Goal: Communication & Community: Answer question/provide support

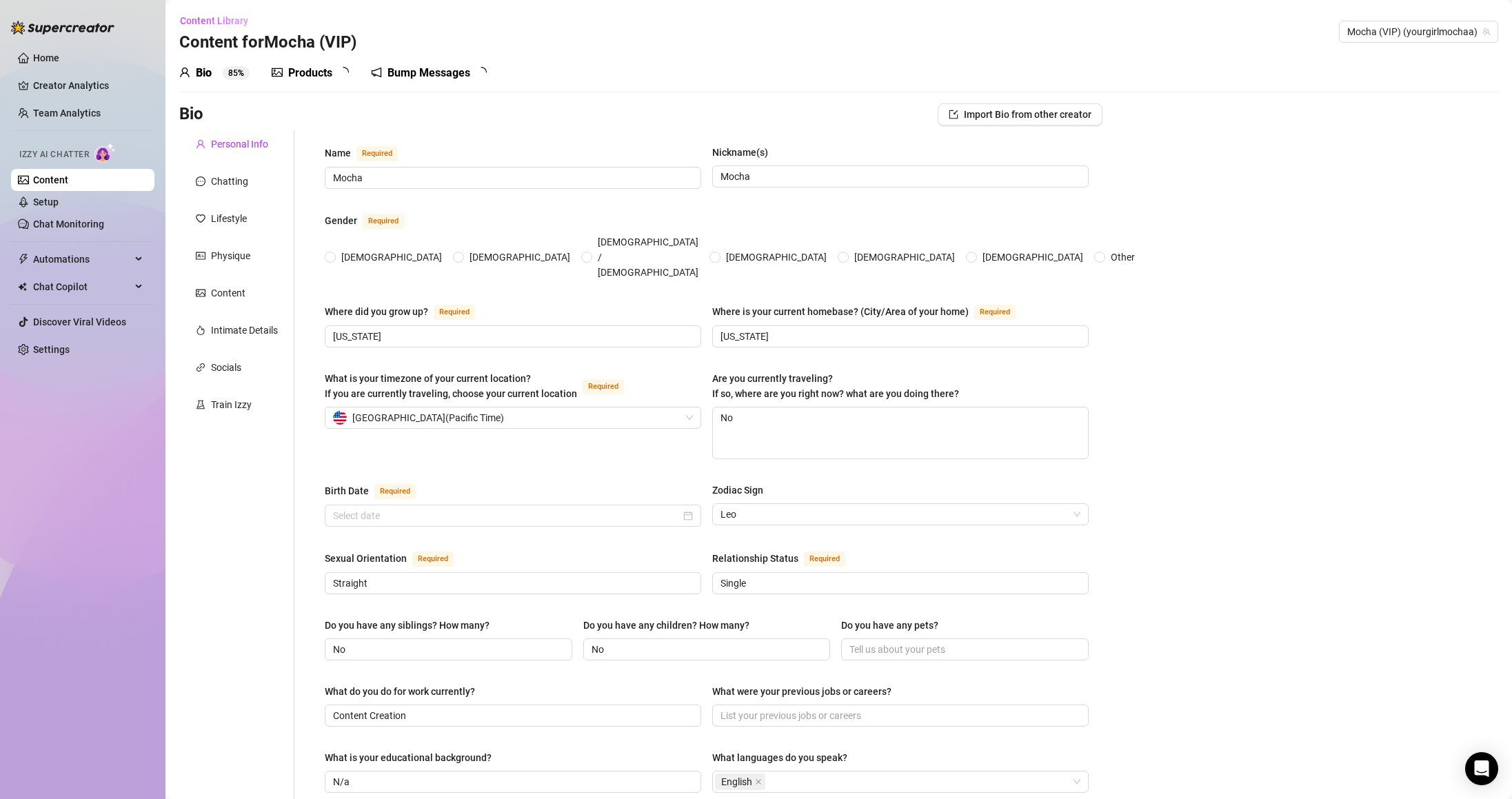
radio input "true"
type input "[DATE]"
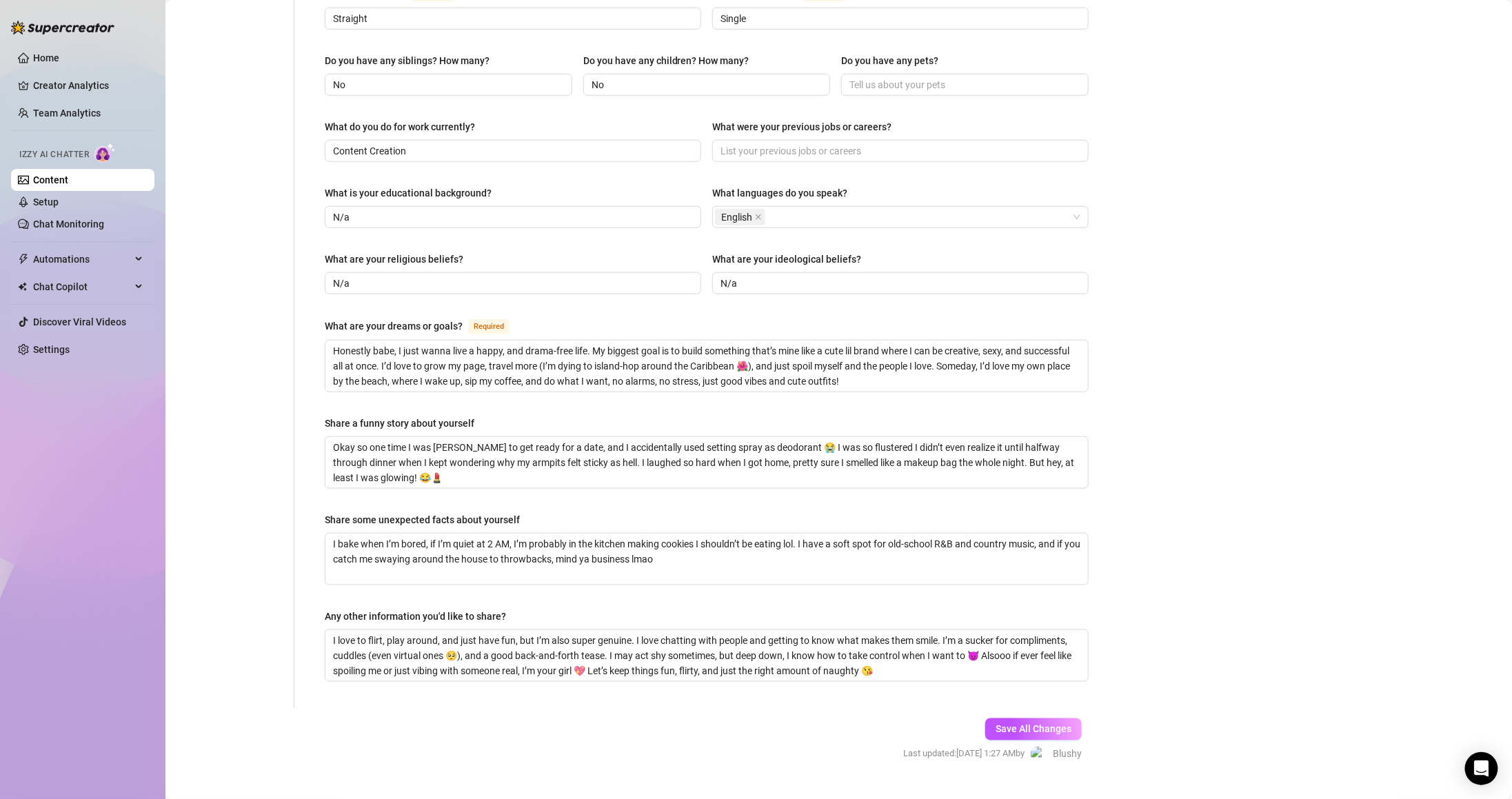
scroll to position [572, 0]
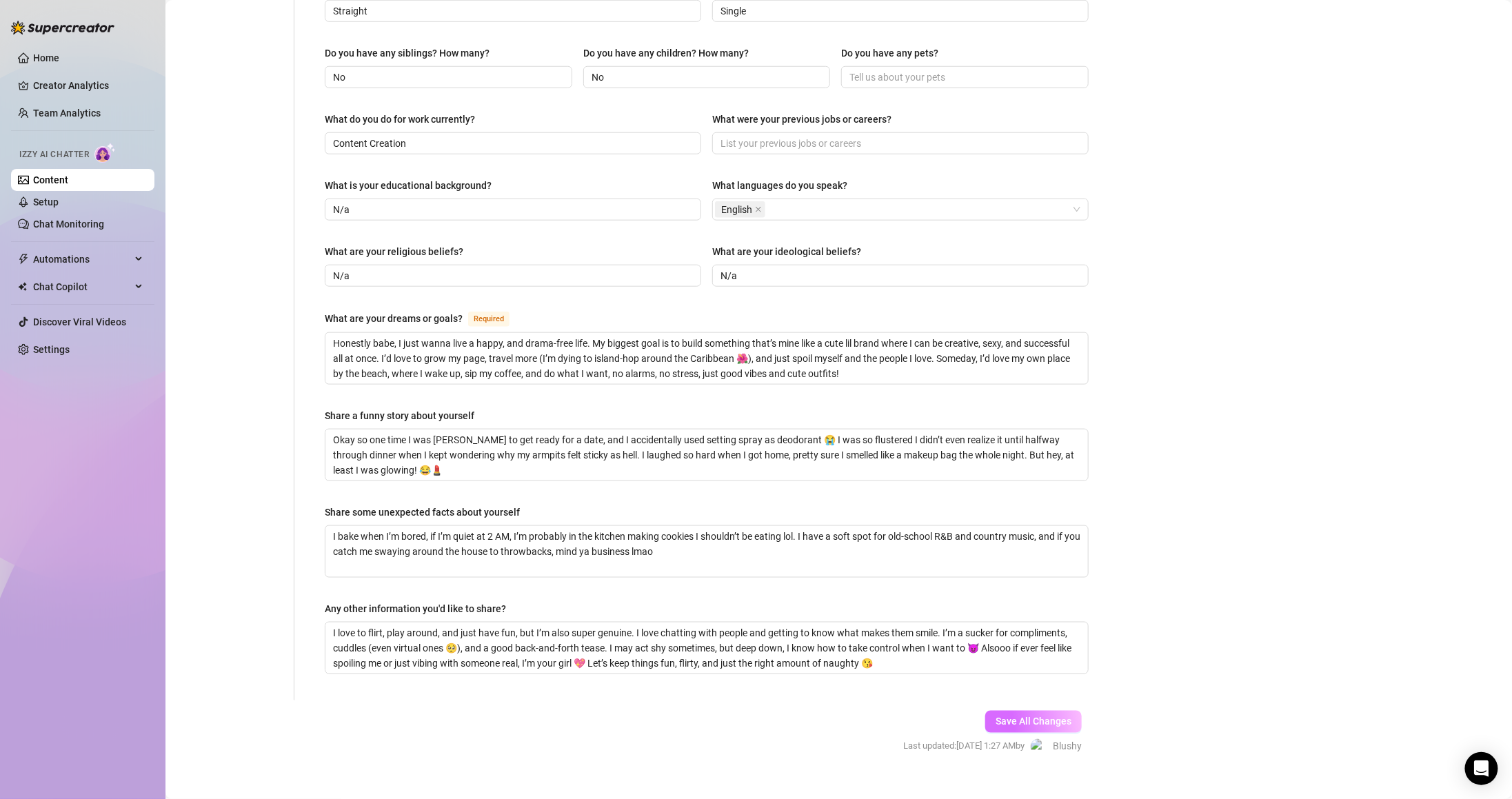
click at [1030, 716] on span "Save All Changes" at bounding box center [1033, 721] width 76 height 11
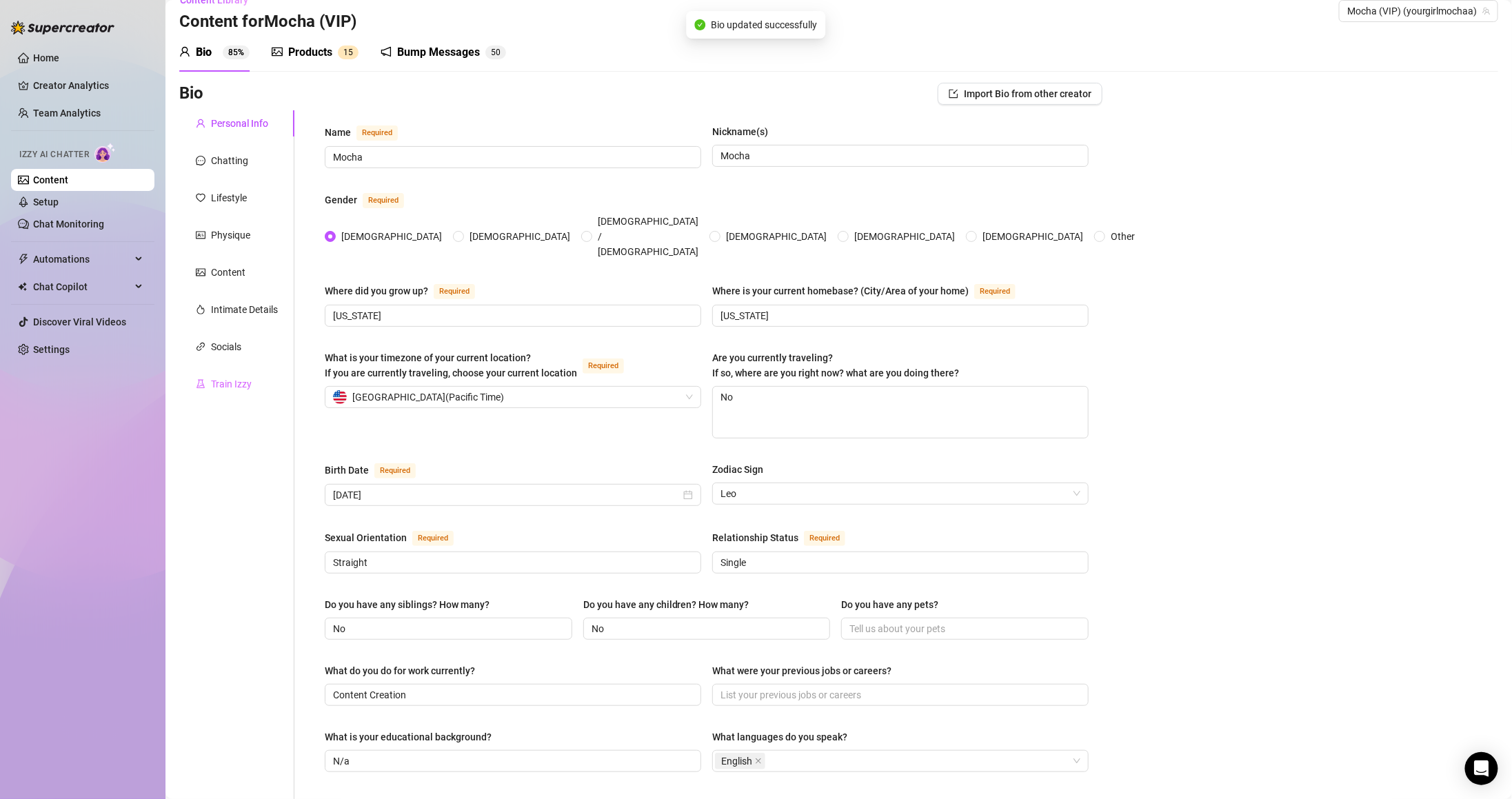
click at [255, 384] on div "Train Izzy" at bounding box center [237, 384] width 115 height 26
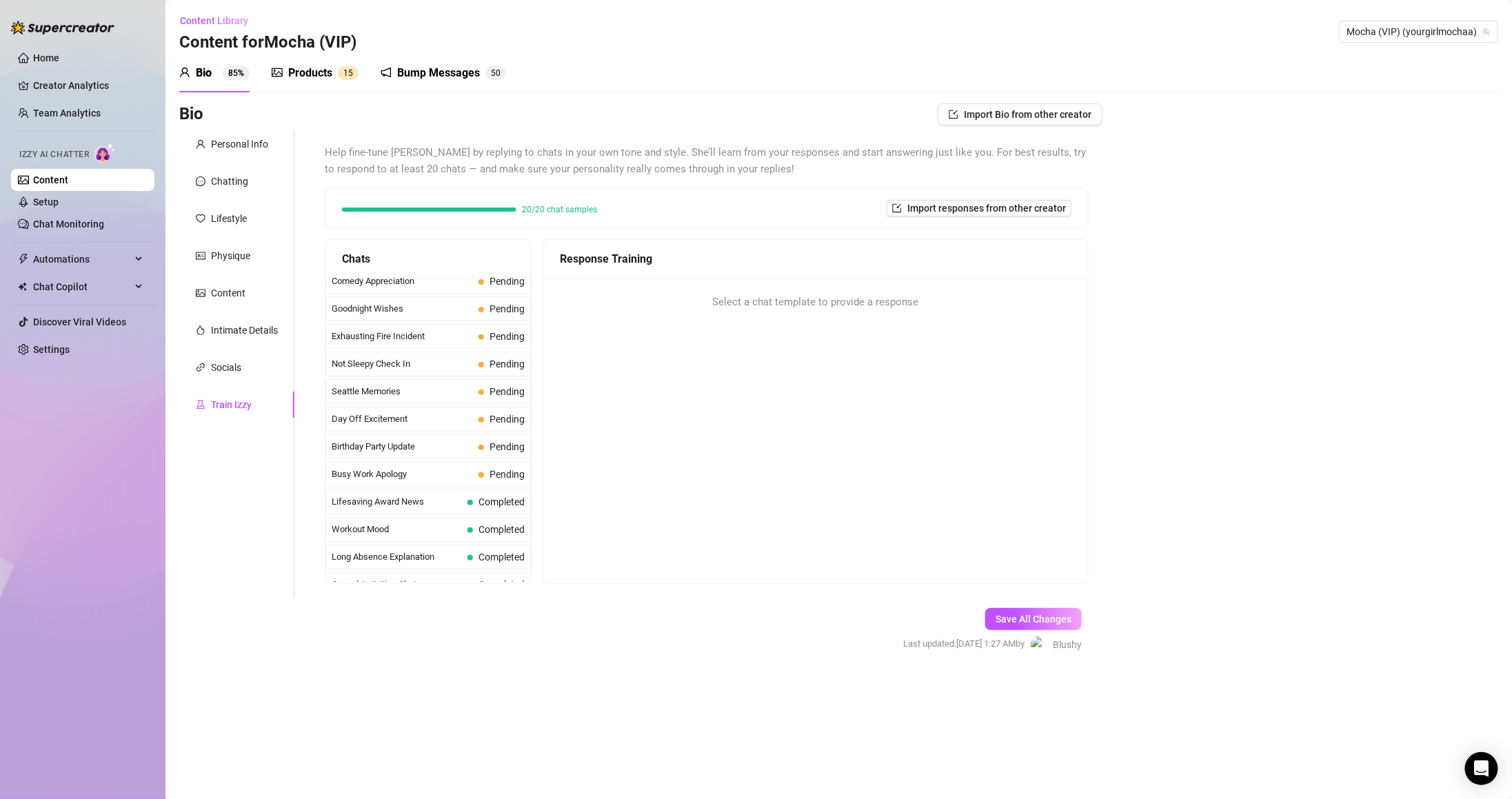
scroll to position [976, 0]
click at [479, 503] on span at bounding box center [481, 499] width 6 height 6
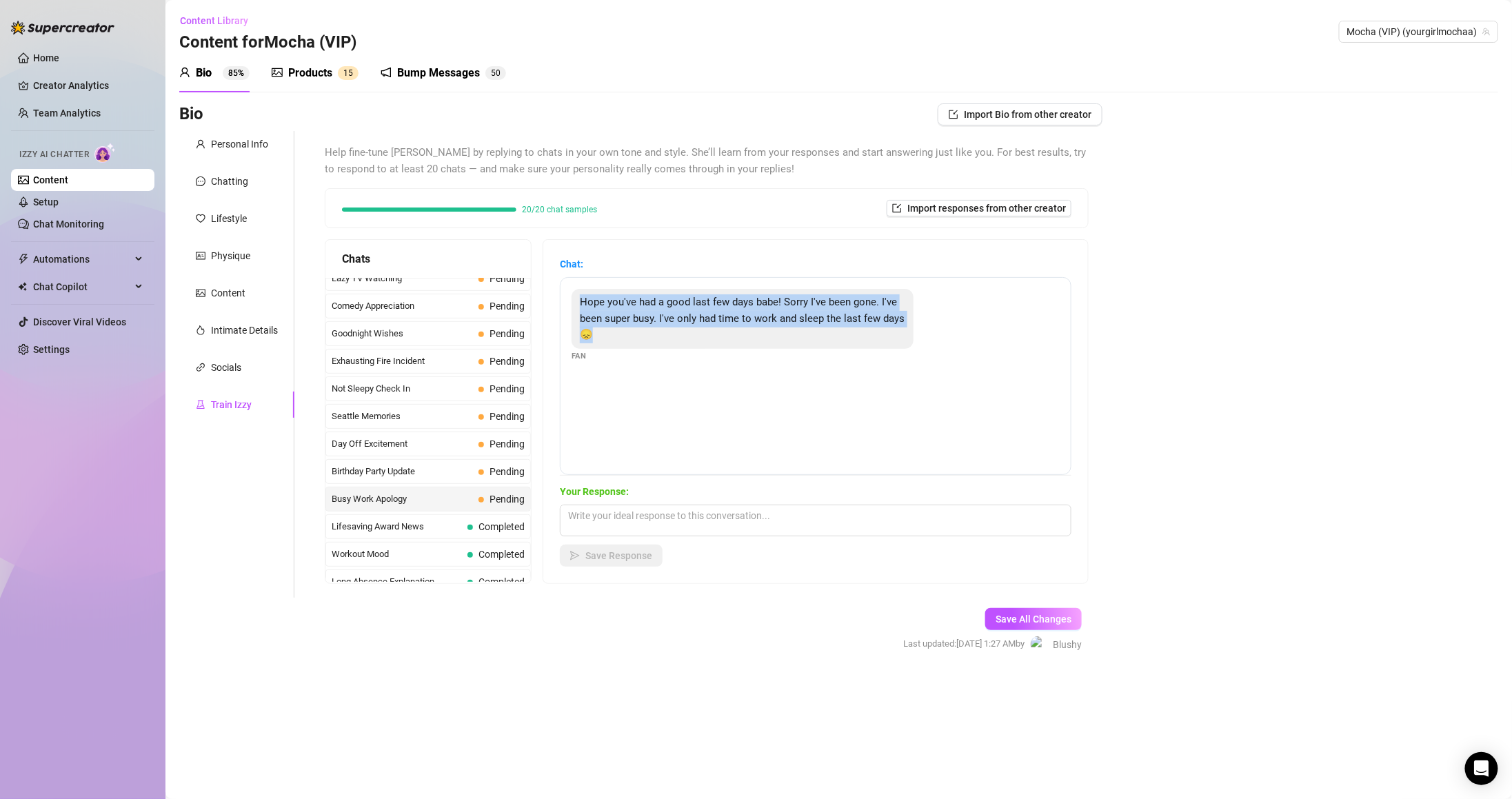
drag, startPoint x: 594, startPoint y: 298, endPoint x: 671, endPoint y: 344, distance: 89.7
click at [671, 344] on div "Hope you've had a good last few days babe! Sorry I've been gone. I've been supe…" at bounding box center [742, 318] width 342 height 60
copy span "Hope you've had a good last few days babe! Sorry I've been gone. I've been supe…"
click at [822, 515] on textarea at bounding box center [816, 521] width 511 height 32
click at [838, 524] on textarea at bounding box center [816, 521] width 511 height 32
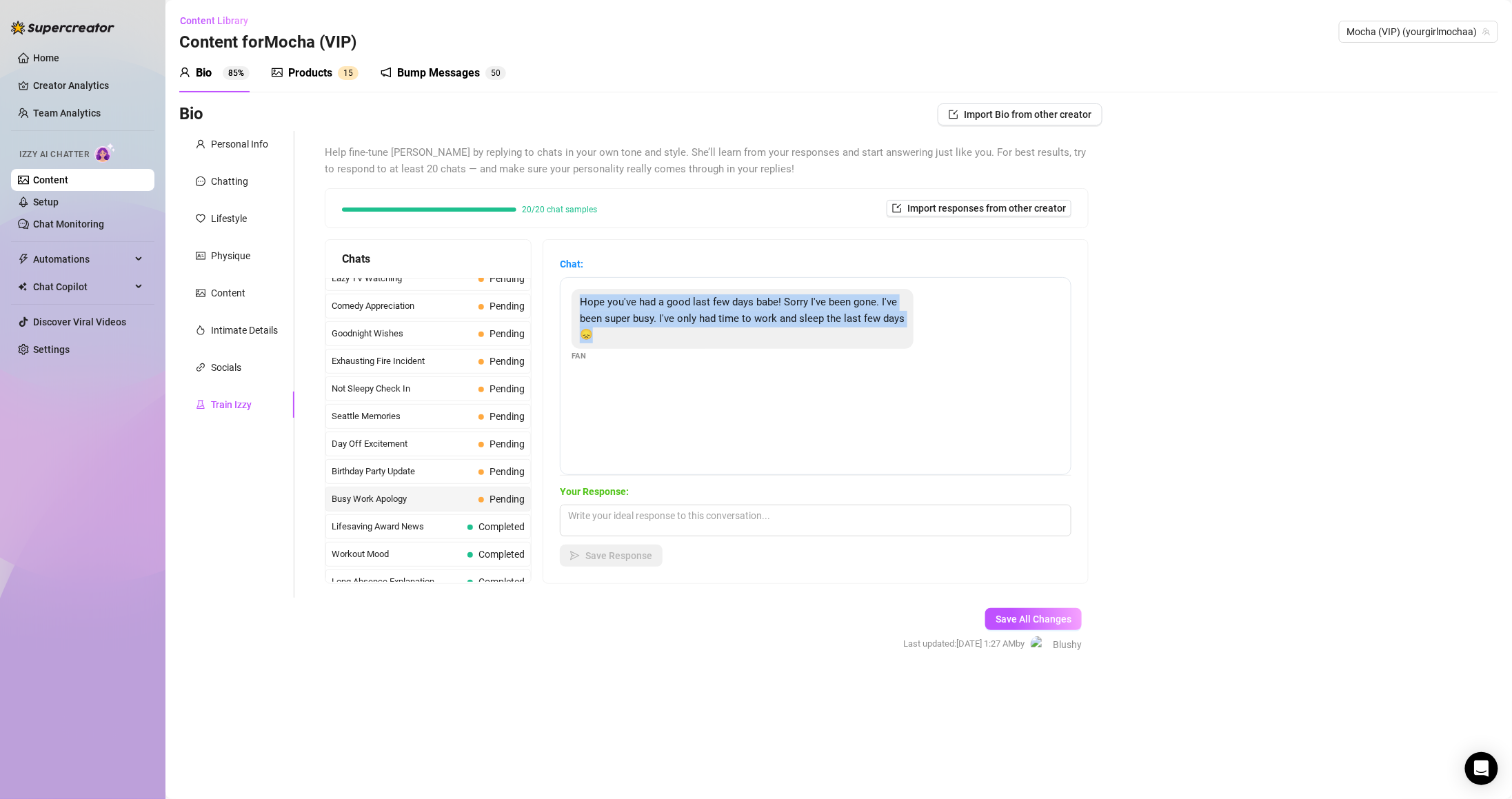
click at [841, 542] on div "Your Response: Save Response" at bounding box center [816, 526] width 511 height 83
click at [836, 514] on textarea at bounding box center [816, 521] width 511 height 32
click at [837, 401] on div "Hope you've had a good last few days babe! Sorry I've been gone. I've been supe…" at bounding box center [816, 376] width 511 height 198
click at [782, 273] on div "Chat: Hope you've had a good last few days babe! Sorry I've been gone. I've bee…" at bounding box center [816, 366] width 511 height 219
click at [737, 336] on div "Hope you've had a good last few days babe! Sorry I've been gone. I've been supe…" at bounding box center [742, 318] width 342 height 60
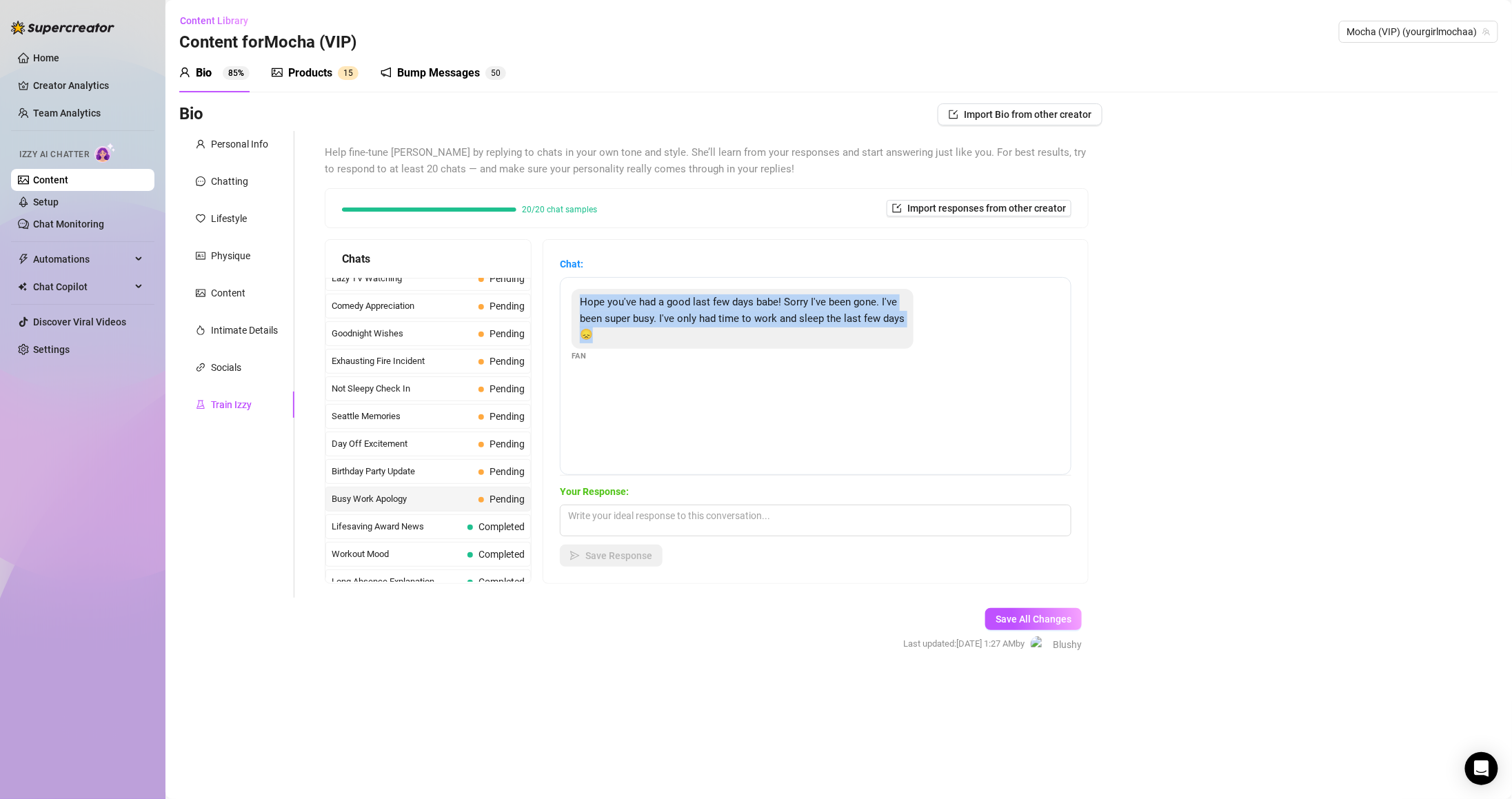
click at [754, 543] on div "Your Response: Save Response" at bounding box center [816, 526] width 511 height 83
click at [758, 515] on textarea at bounding box center [816, 521] width 511 height 32
click at [768, 522] on textarea at bounding box center [816, 521] width 511 height 32
click at [779, 577] on div "Chat: Hope you've had a good last few days babe! Sorry I've been gone. I've bee…" at bounding box center [816, 411] width 545 height 344
click at [690, 505] on textarea at bounding box center [816, 521] width 511 height 32
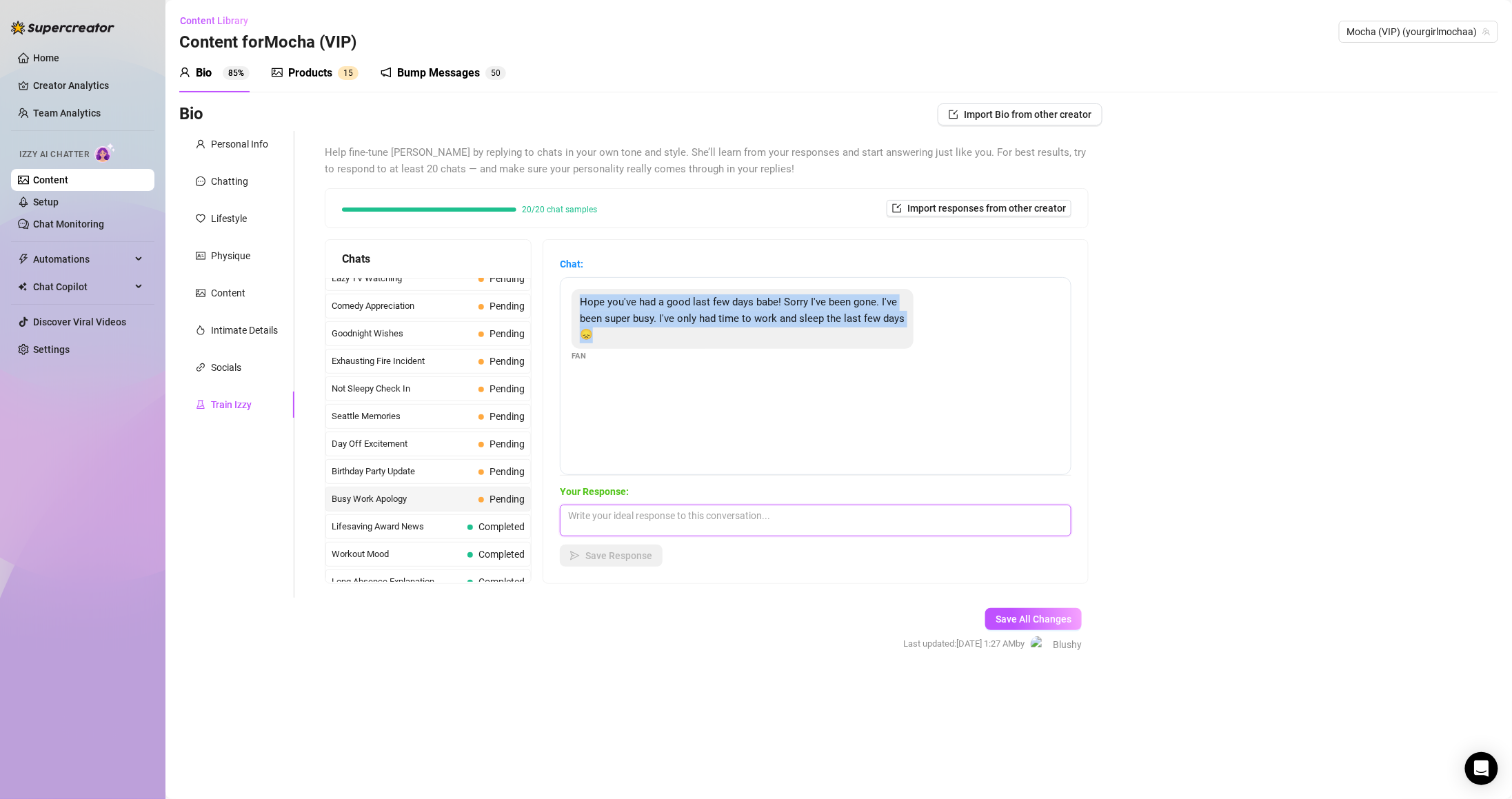
click at [690, 505] on textarea at bounding box center [816, 521] width 511 height 32
click at [710, 469] on div "Hope you've had a good last few days babe! Sorry I've been gone. I've been supe…" at bounding box center [816, 376] width 511 height 198
click at [716, 490] on span "Your Response:" at bounding box center [816, 491] width 511 height 15
click at [718, 500] on div "Your Response: Save Response" at bounding box center [816, 526] width 511 height 83
click at [718, 513] on textarea at bounding box center [816, 521] width 511 height 32
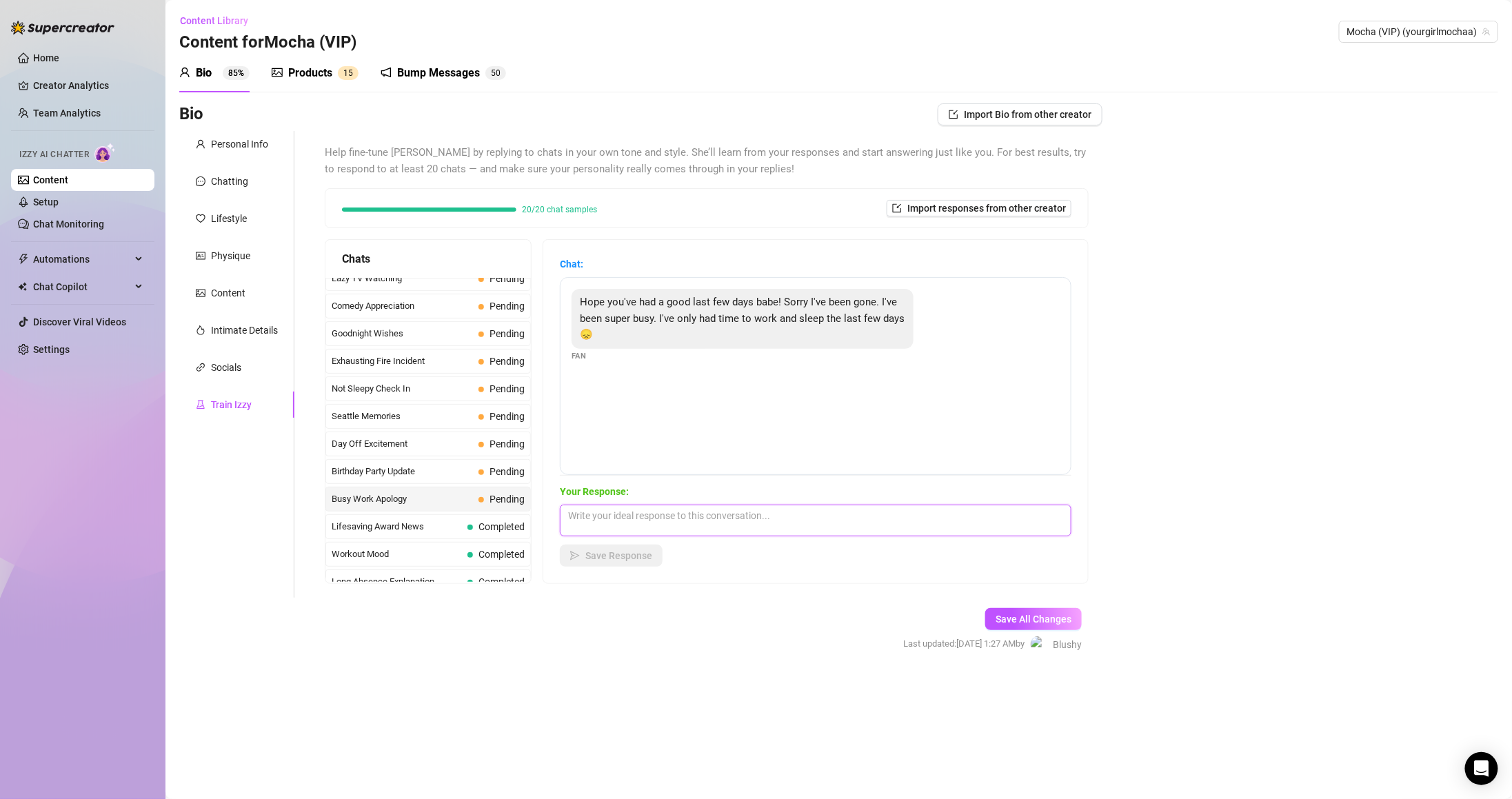
paste textarea "No worries babe 💛 sounds like you’ve been crazy busy. What’s been keeping you s…"
click at [659, 514] on textarea "No worries babe 💛 sounds like you’ve been crazy busy. What’s been keeping you s…" at bounding box center [816, 521] width 511 height 32
click at [608, 513] on textarea "Awww o worries babe 💛 sounds like you’ve been crazy busy. What’s been keeping y…" at bounding box center [816, 521] width 511 height 32
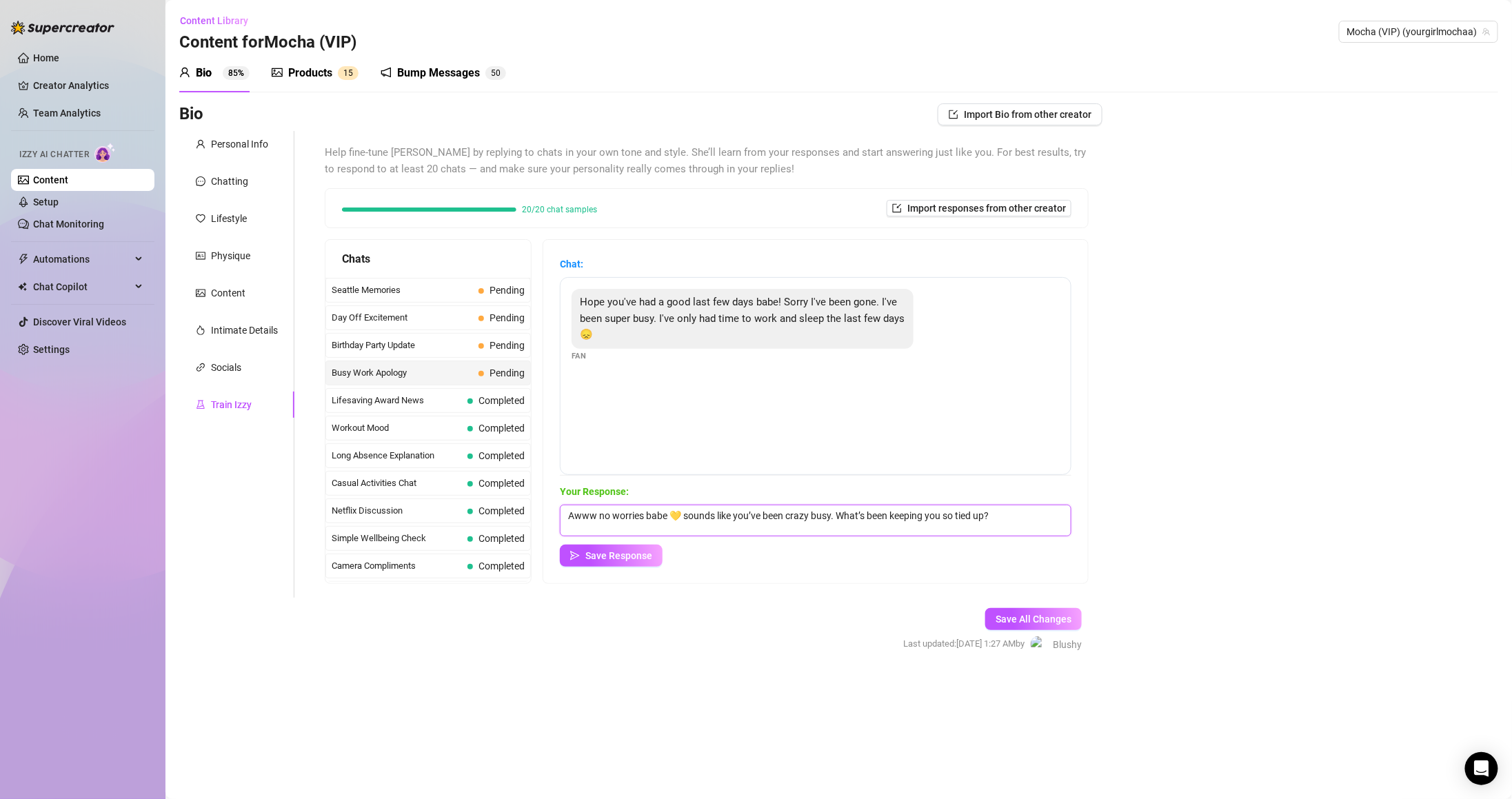
scroll to position [1114, 0]
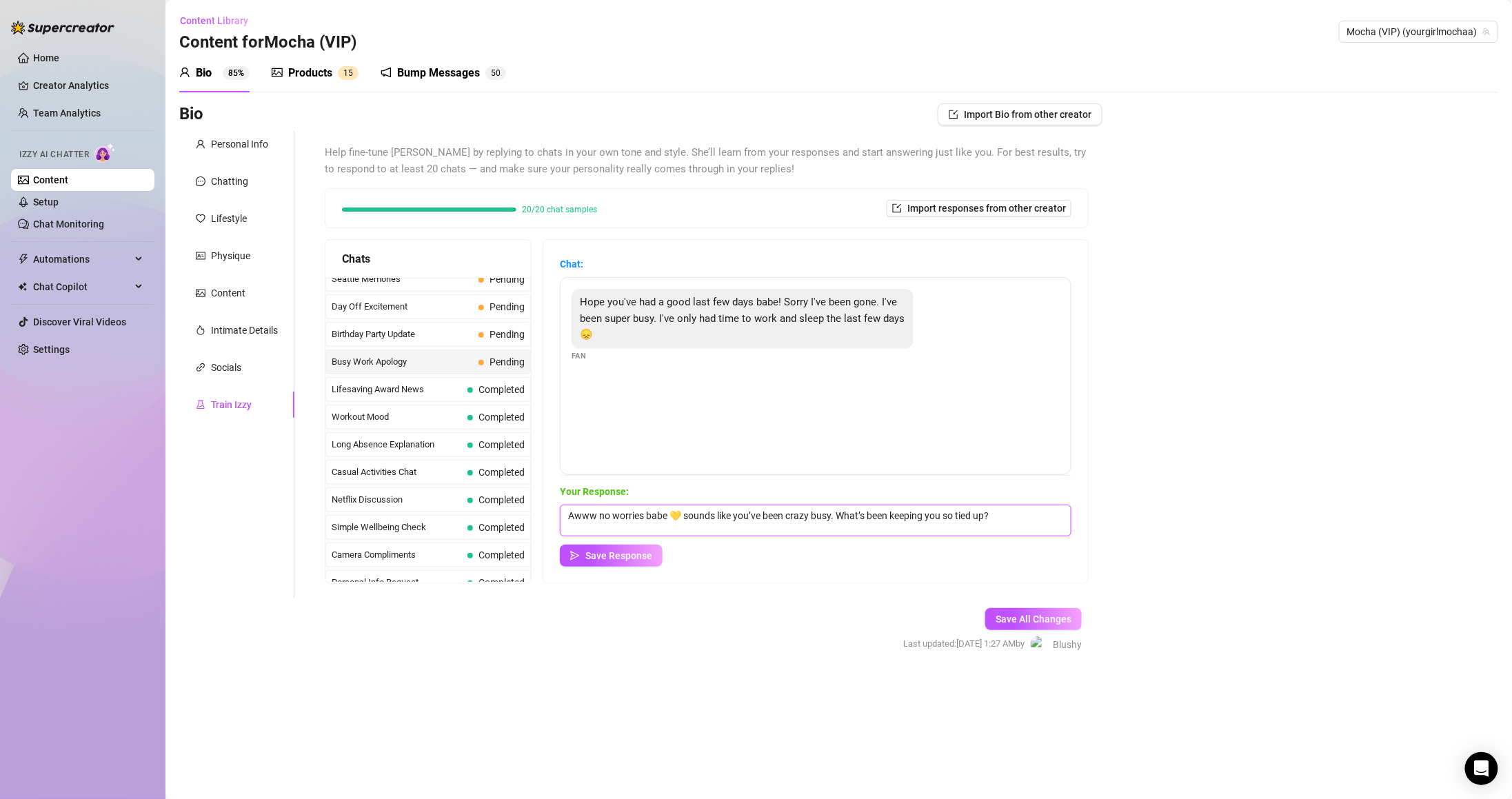
drag, startPoint x: 848, startPoint y: 513, endPoint x: 1032, endPoint y: 518, distance: 184.1
click at [1032, 518] on textarea "Awww no worries babe 💛 sounds like you’ve been crazy busy. What’s been keeping …" at bounding box center [816, 521] width 511 height 32
click at [857, 511] on textarea "Awww no worries babe 💛 sounds like you’ve been crazy busy. What’s been keeping …" at bounding box center [816, 521] width 511 height 32
drag, startPoint x: 850, startPoint y: 517, endPoint x: 1057, endPoint y: 501, distance: 207.6
click at [1057, 501] on div "Your Response: Awww no worries babe 💛 sounds like you’ve been crazy busy. What’…" at bounding box center [816, 526] width 511 height 83
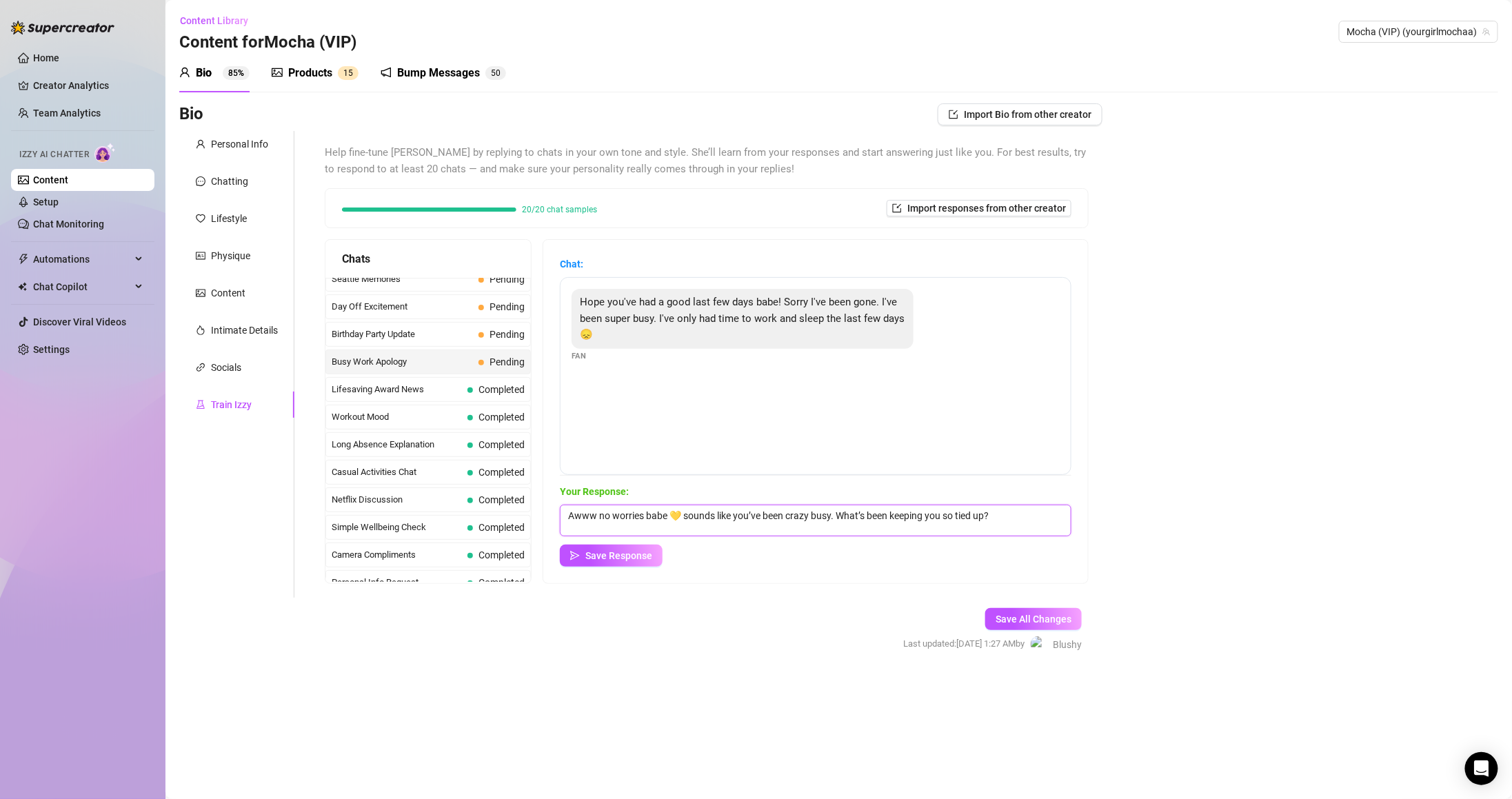
paste textarea "ve they got you doing over there"
type textarea "Awww no worries babe 💛 sounds like you’ve been crazy busy. What’ve they got you…"
click at [920, 568] on div "Chat: Hope you've had a good last few days babe! Sorry I've been gone. I've bee…" at bounding box center [816, 411] width 545 height 344
drag, startPoint x: 883, startPoint y: 521, endPoint x: 1052, endPoint y: 526, distance: 169.1
click at [1052, 526] on textarea "Awww no worries babe 💛 sounds like you’ve been crazy busy. What’ve they got you…" at bounding box center [816, 521] width 511 height 32
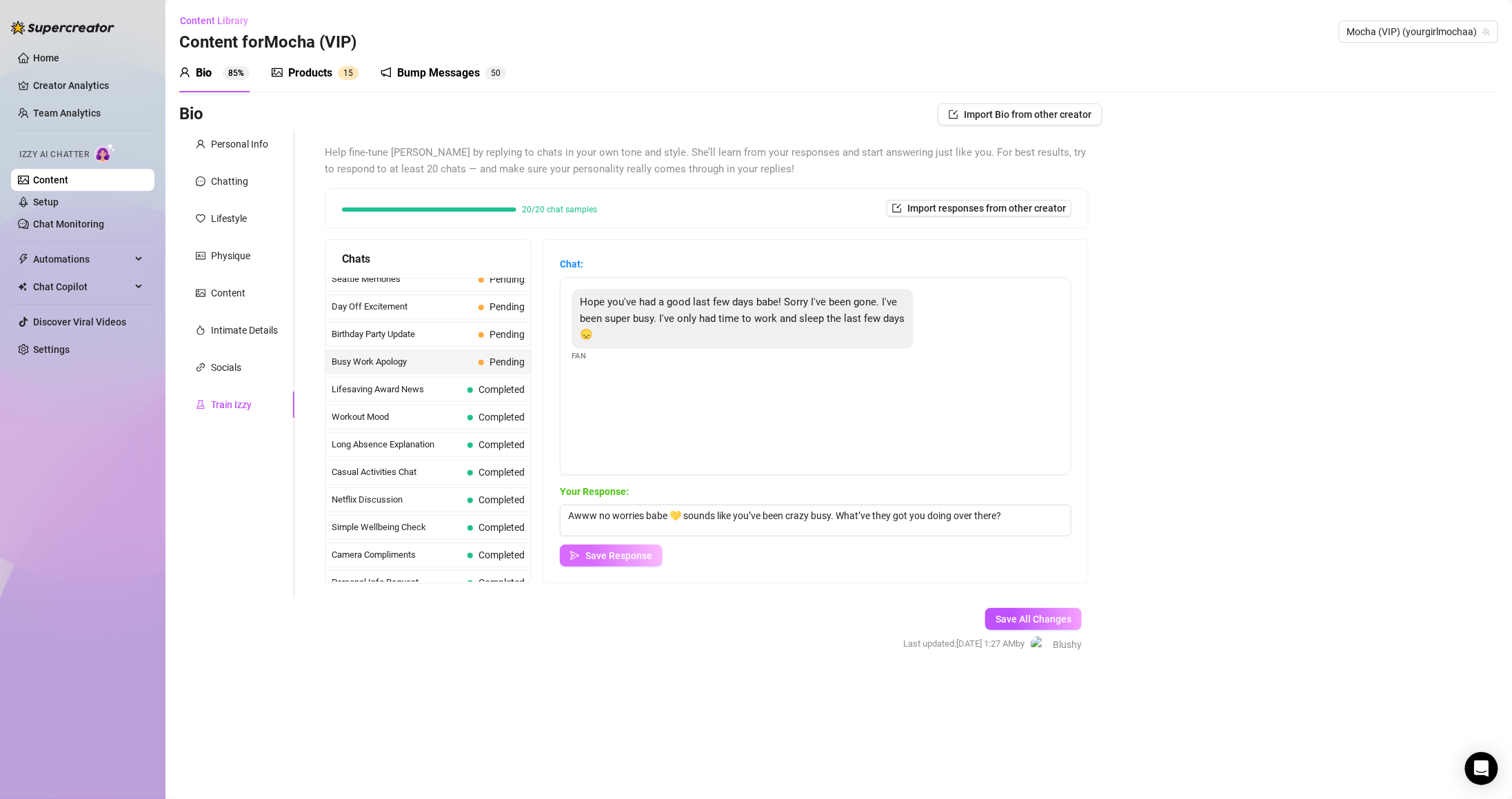
click at [652, 555] on span "Save Response" at bounding box center [619, 555] width 67 height 11
